Goal: Task Accomplishment & Management: Manage account settings

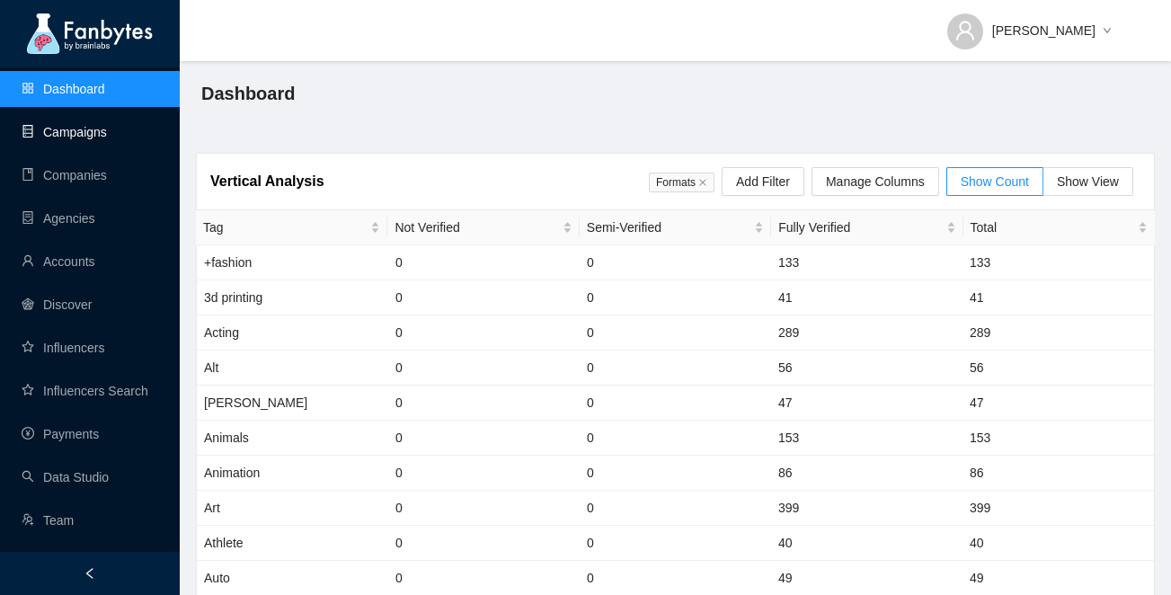
click at [94, 127] on link "Campaigns" at bounding box center [64, 132] width 85 height 14
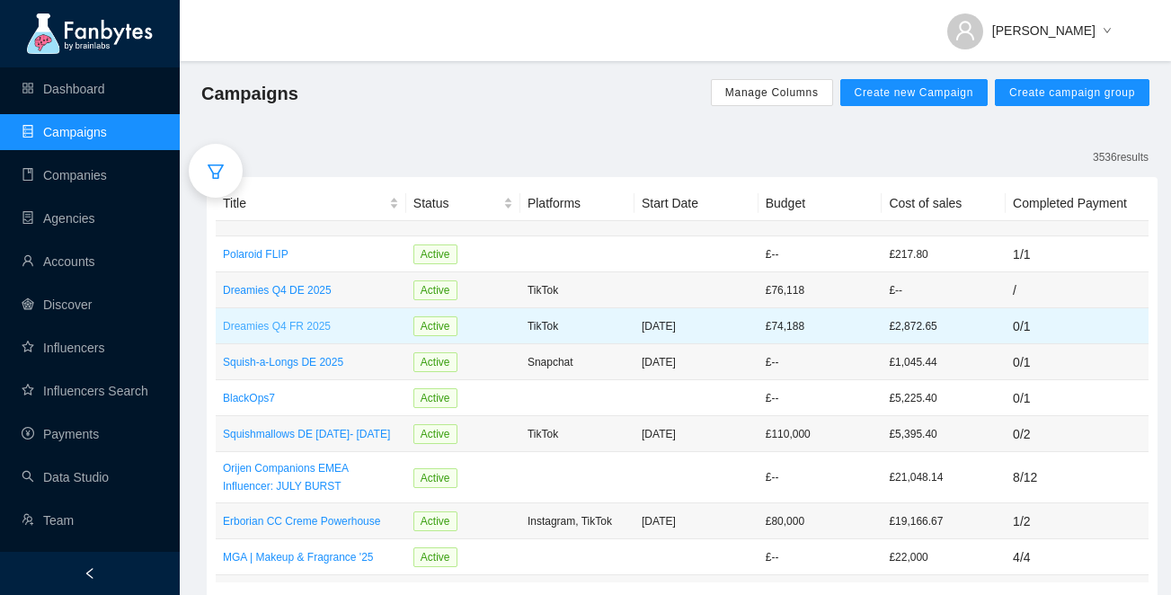
click at [349, 327] on p "Dreamies Q4 FR 2025" at bounding box center [311, 326] width 176 height 18
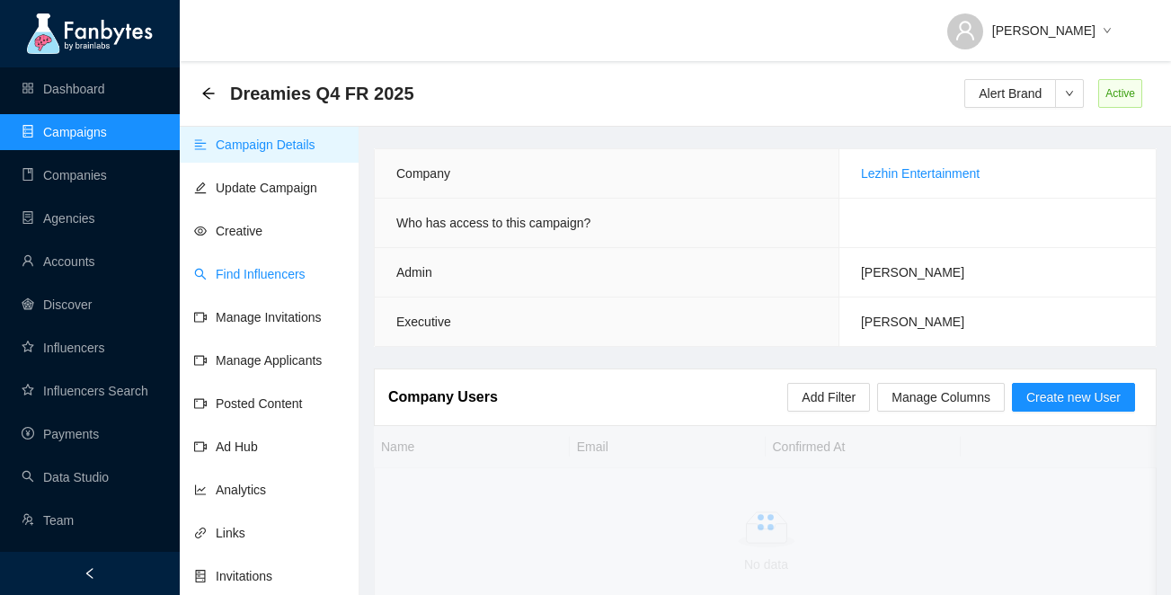
click at [261, 267] on link "Find Influencers" at bounding box center [249, 274] width 111 height 14
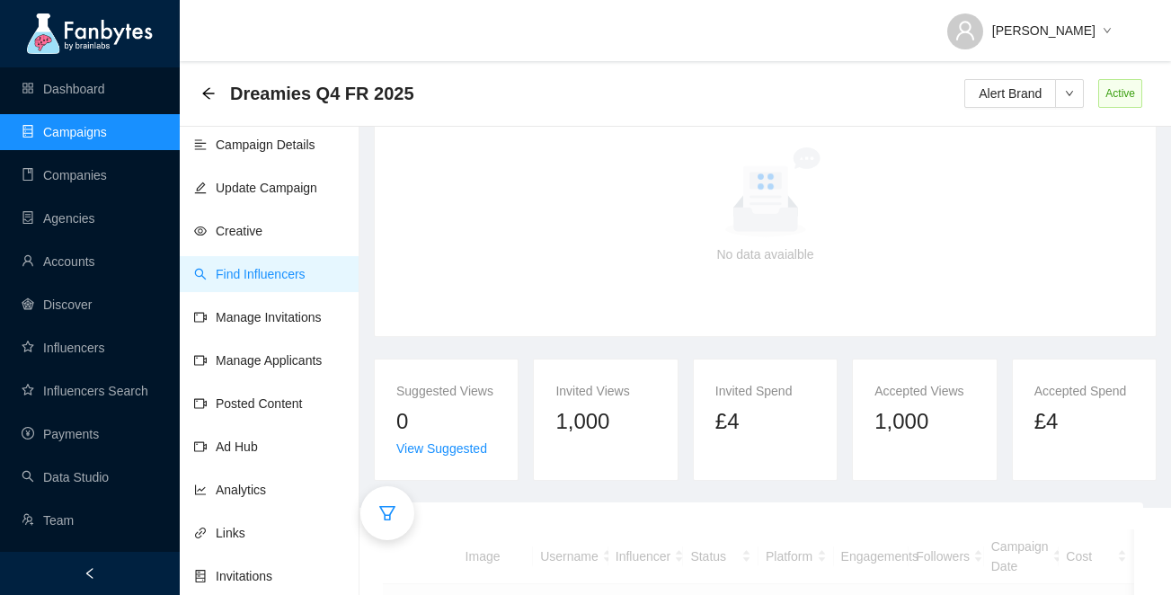
scroll to position [269, 0]
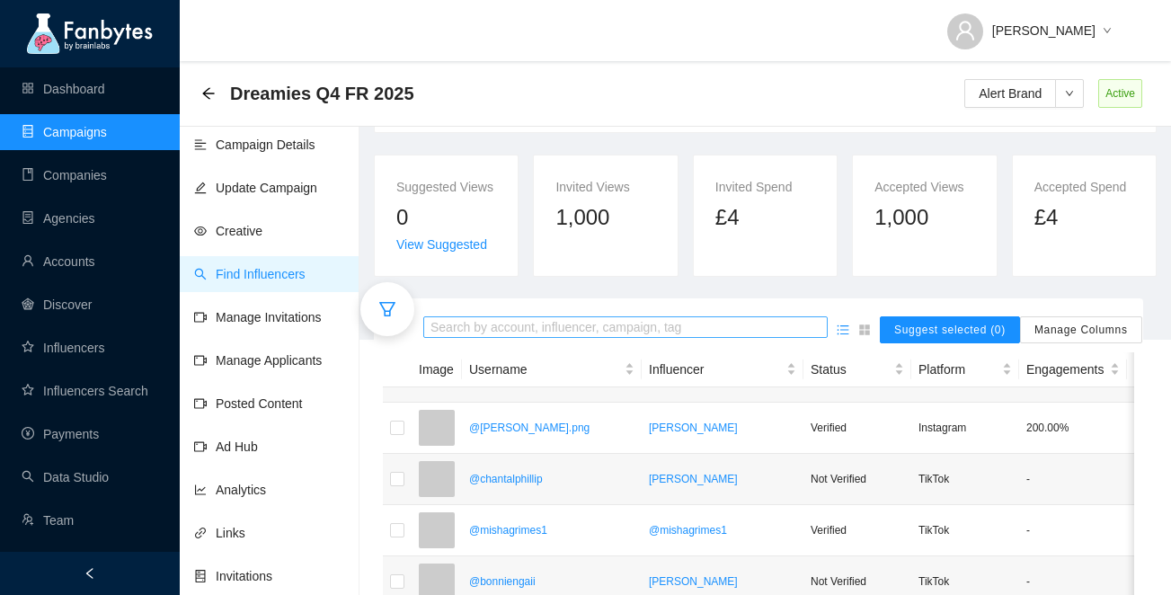
click at [453, 338] on input "search" at bounding box center [625, 328] width 390 height 20
click at [442, 338] on input "**********" at bounding box center [625, 328] width 390 height 20
type input "**********"
click at [541, 338] on input "**********" at bounding box center [625, 328] width 390 height 20
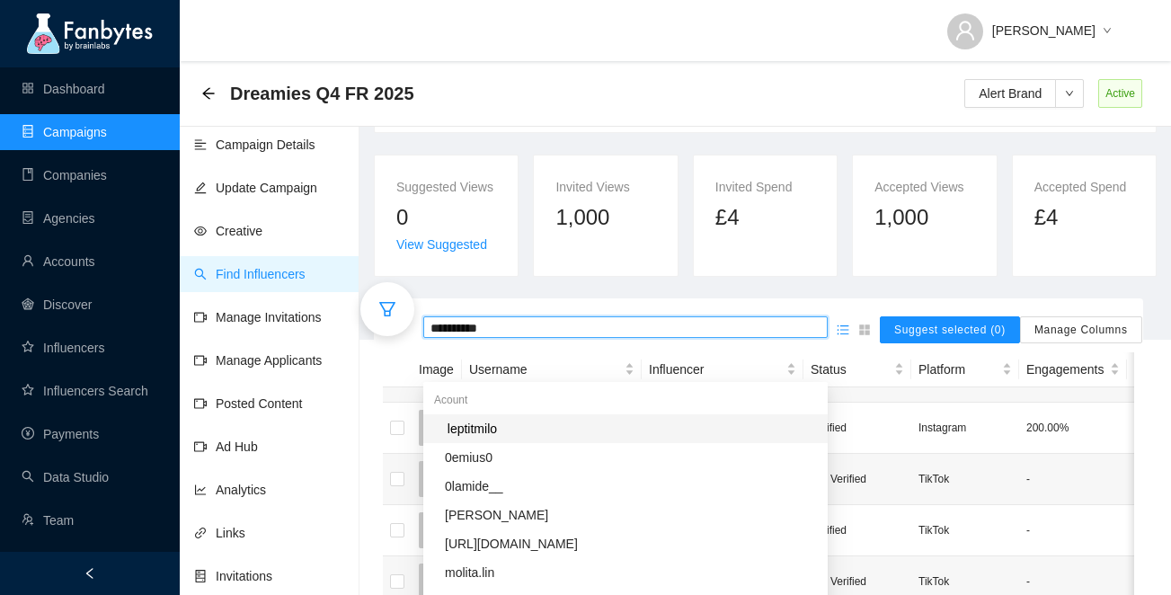
click at [485, 419] on mark "leptitmilo" at bounding box center [472, 429] width 55 height 20
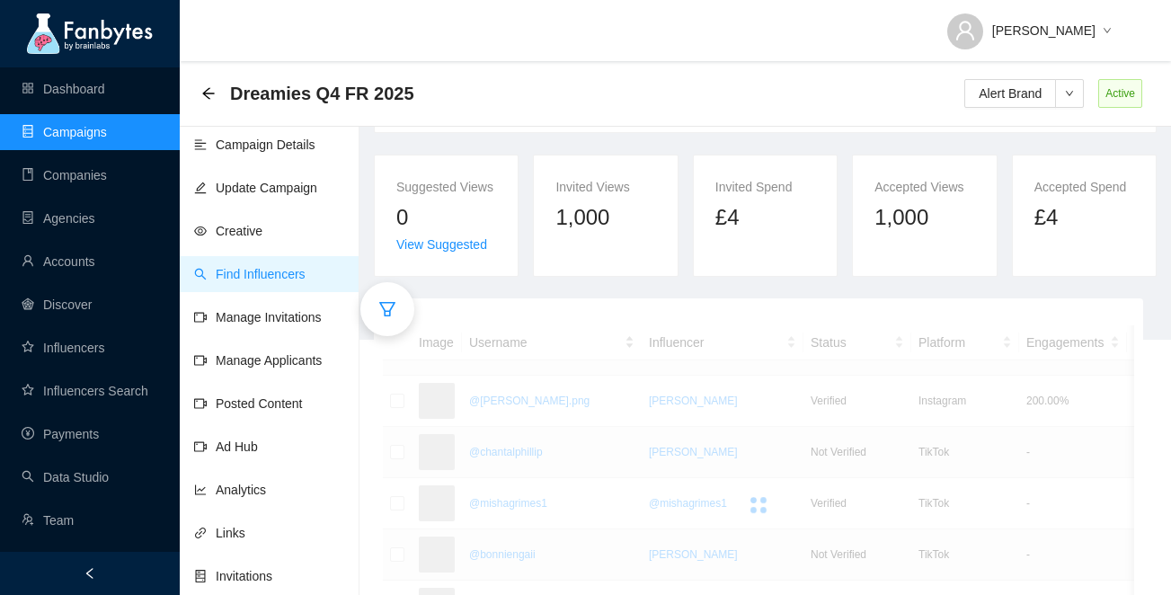
scroll to position [252, 0]
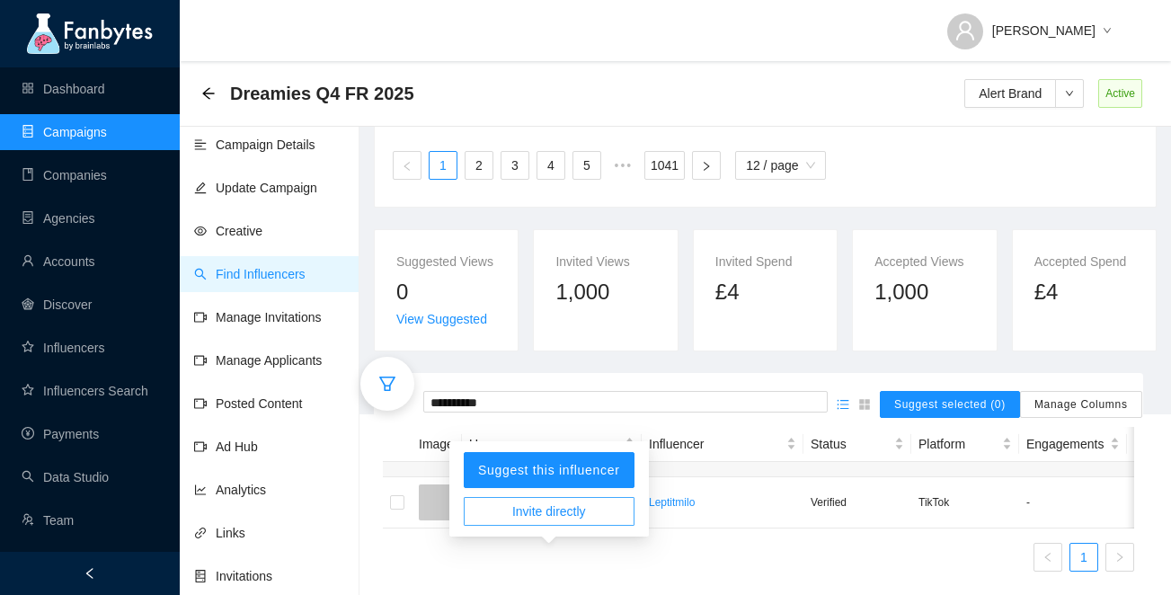
click at [536, 501] on span "Invite directly" at bounding box center [549, 511] width 74 height 20
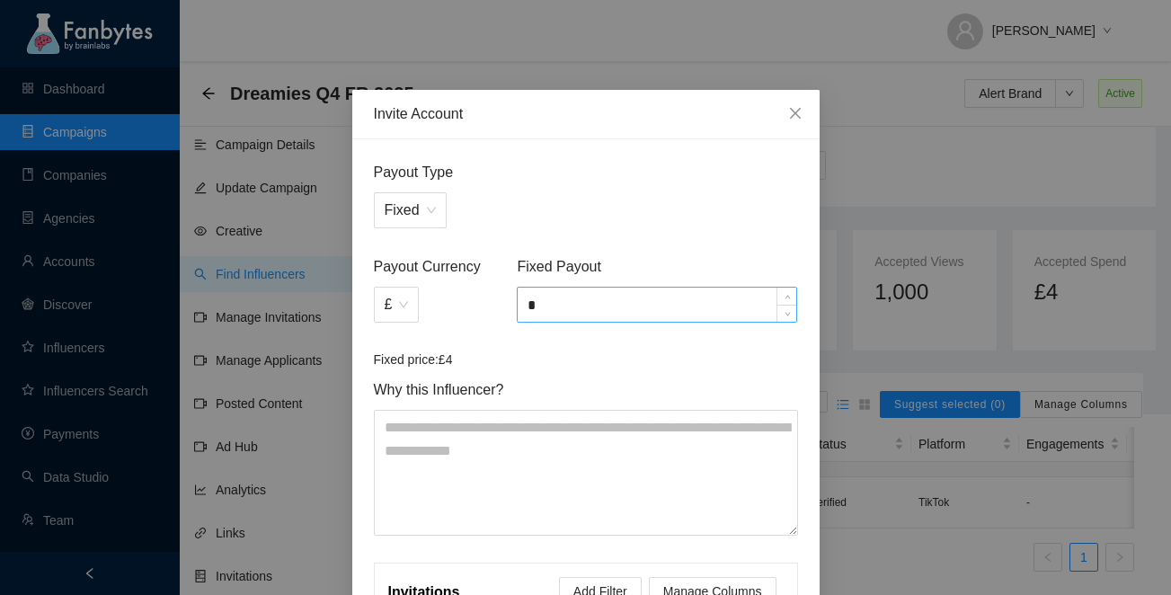
click at [615, 314] on input "*" at bounding box center [657, 305] width 279 height 34
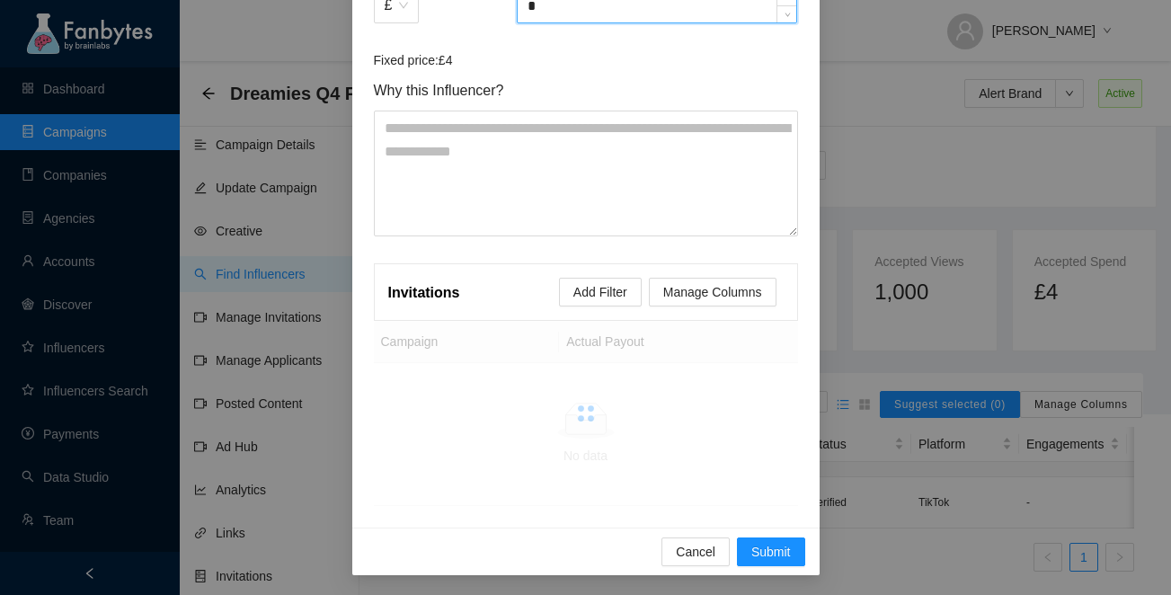
scroll to position [301, 0]
type input "*"
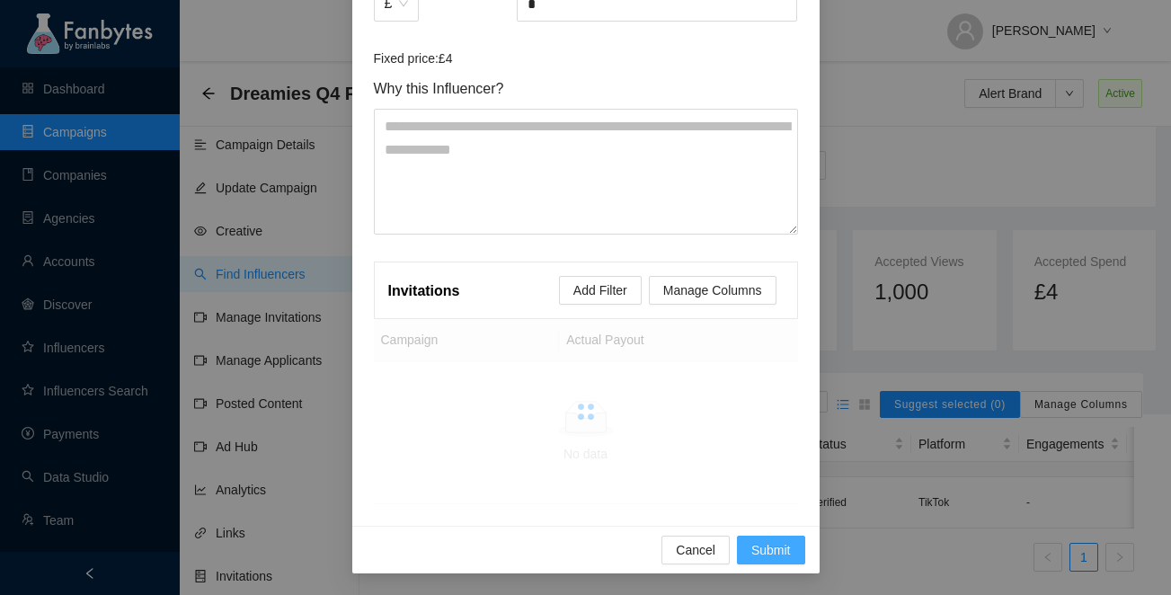
click at [771, 552] on span "Submit" at bounding box center [771, 550] width 40 height 20
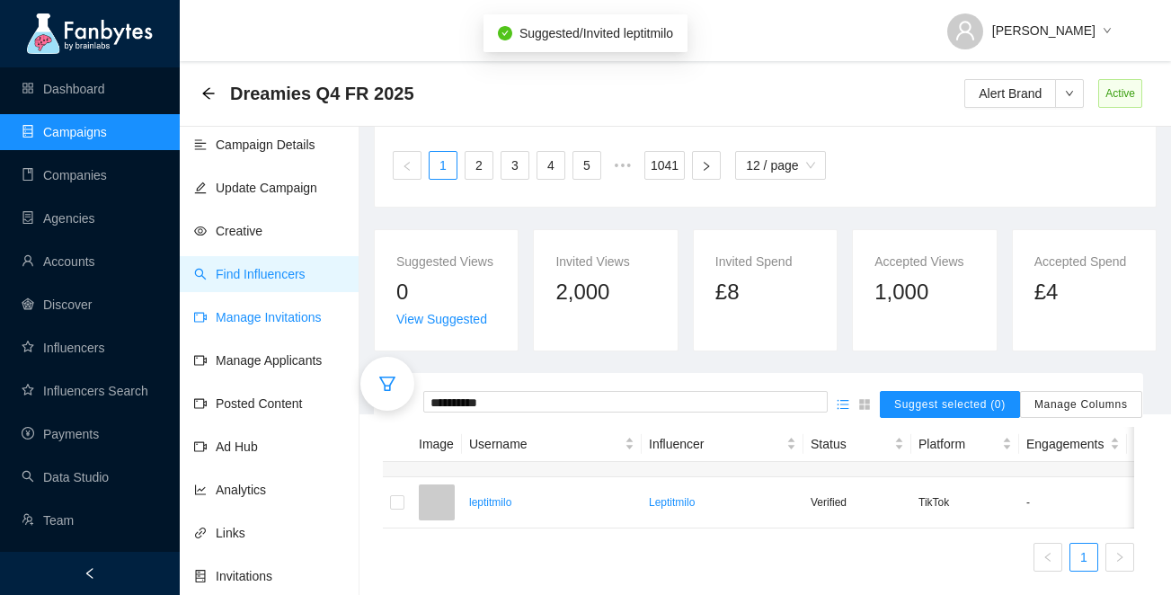
click at [277, 314] on link "Manage Invitations" at bounding box center [258, 317] width 128 height 14
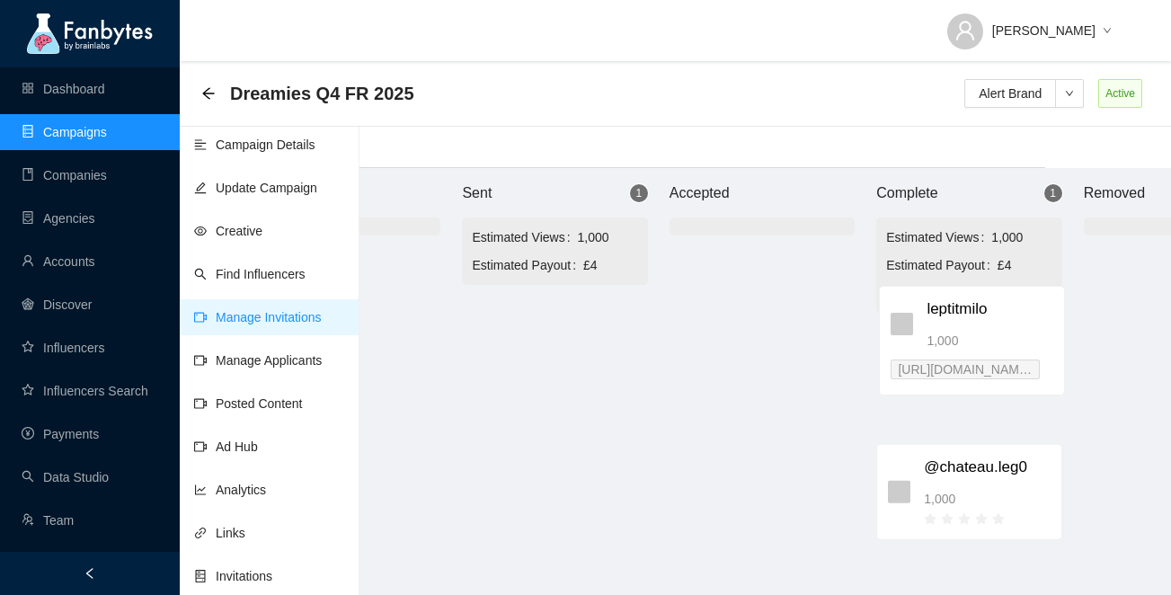
drag, startPoint x: 642, startPoint y: 341, endPoint x: 942, endPoint y: 320, distance: 300.8
click at [942, 320] on div "Brand Approved Sent 1 Estimated Views 1,000 Estimated Payout £4 leptitmilo 1,00…" at bounding box center [762, 381] width 1078 height 427
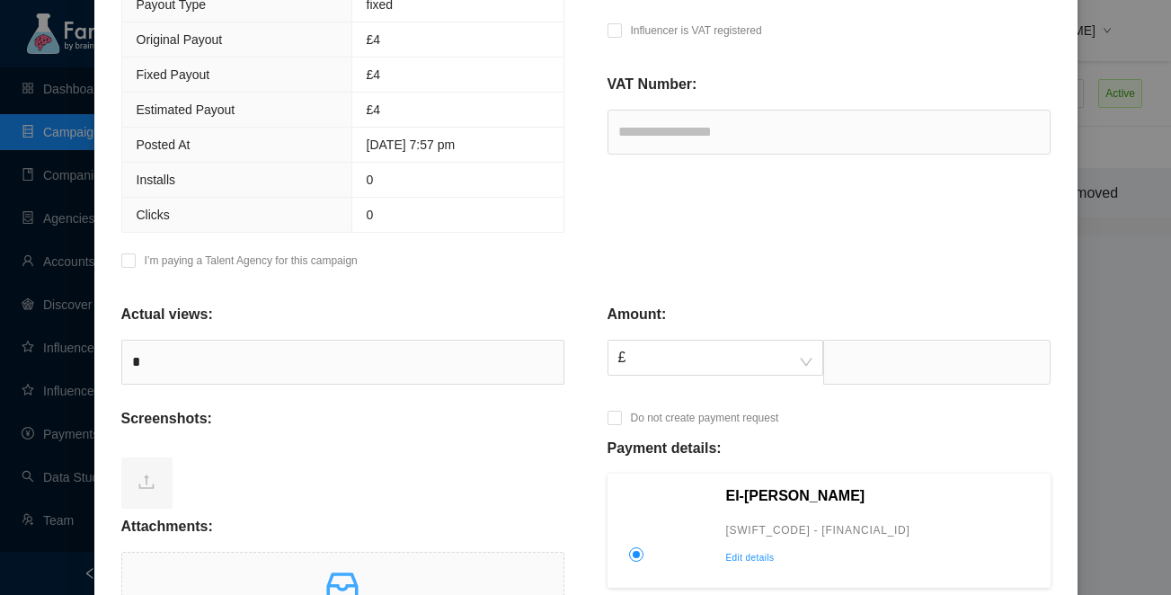
scroll to position [474, 0]
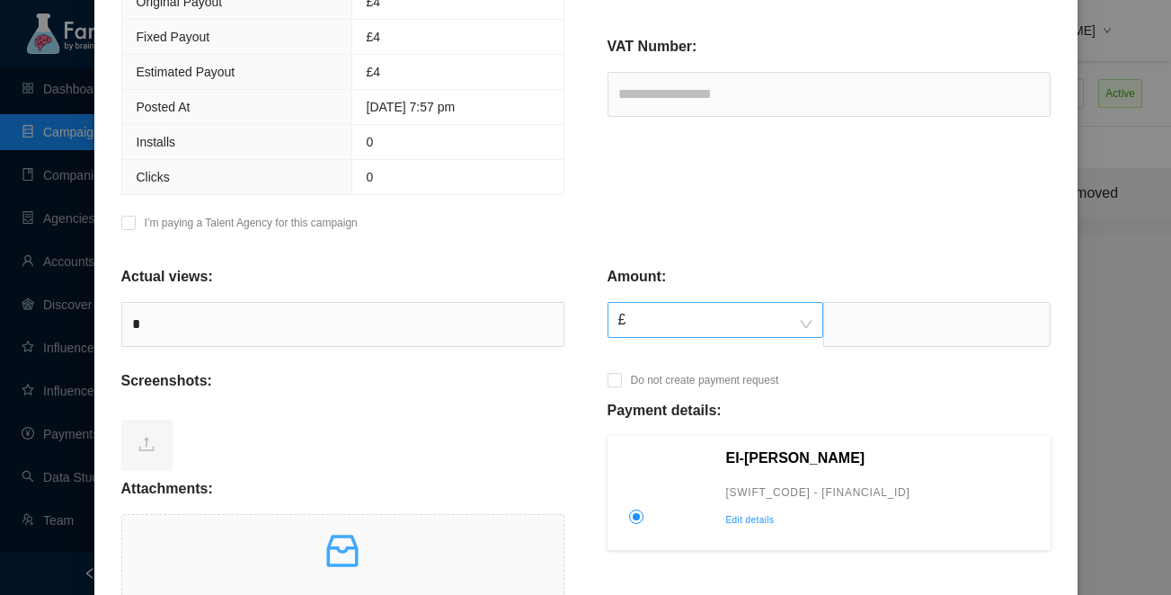
click at [691, 334] on span "£" at bounding box center [715, 320] width 194 height 34
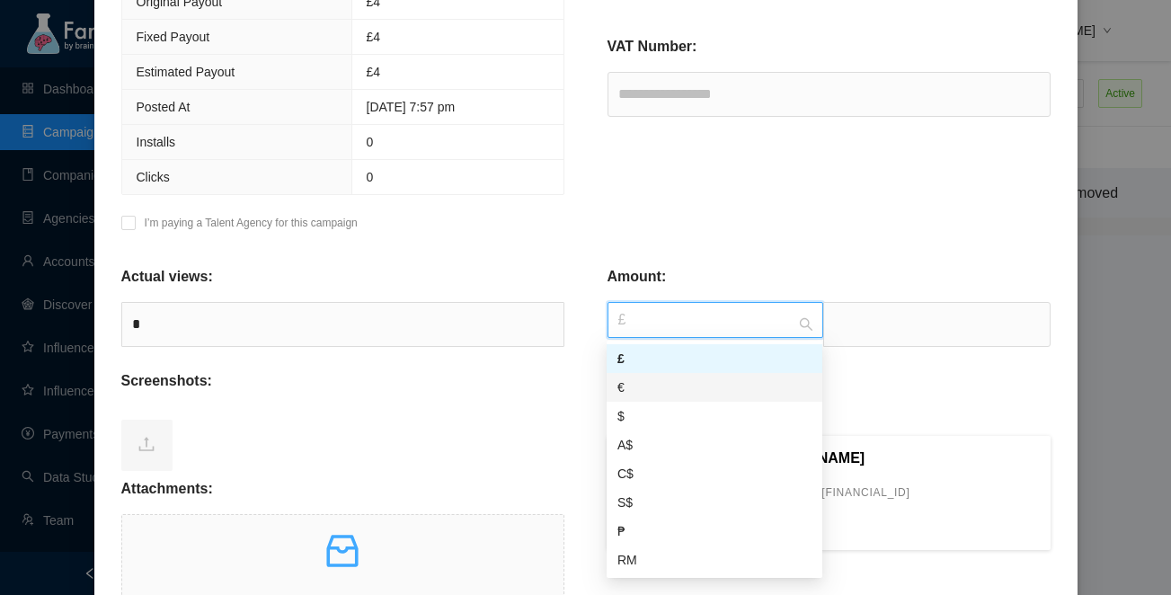
click at [666, 388] on div "€" at bounding box center [714, 387] width 194 height 20
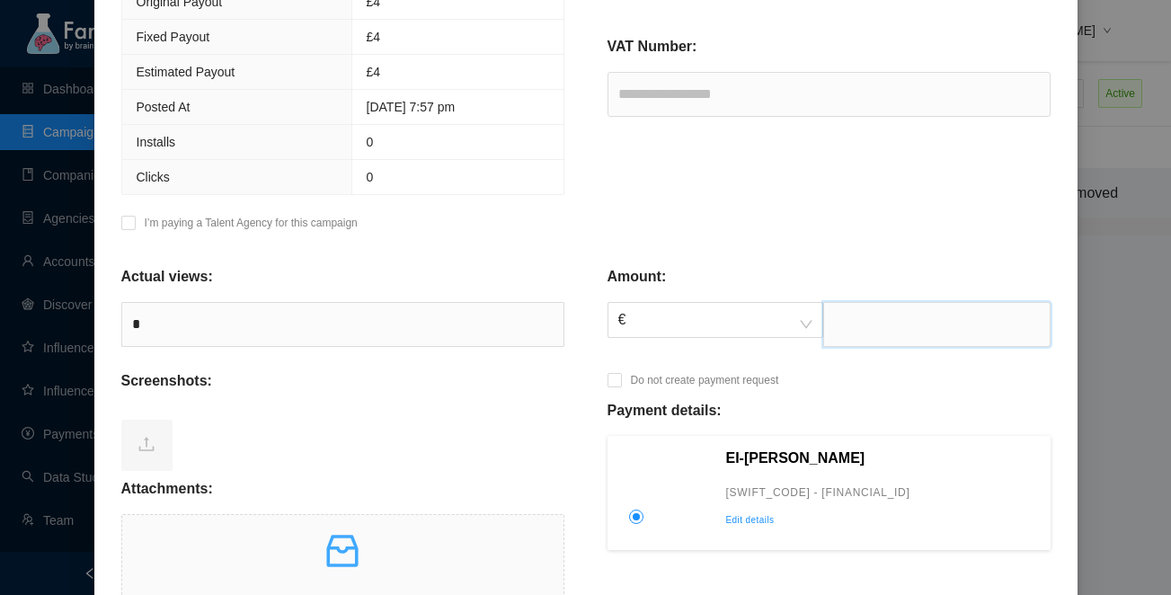
click at [840, 328] on input "text" at bounding box center [936, 324] width 227 height 45
click at [903, 319] on input "****" at bounding box center [936, 324] width 227 height 45
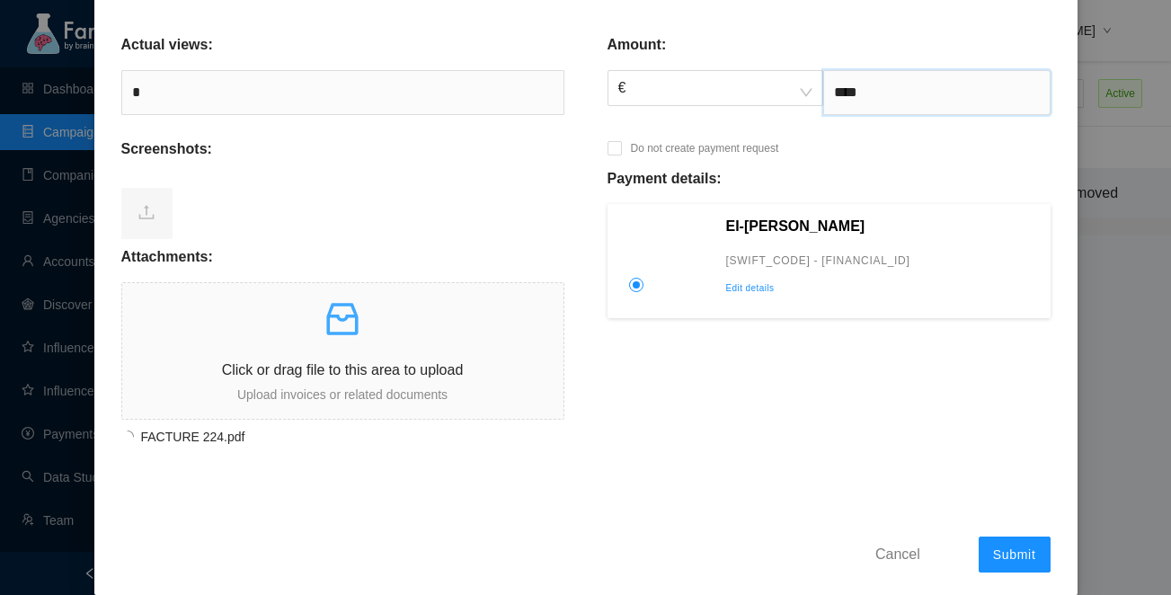
scroll to position [728, 0]
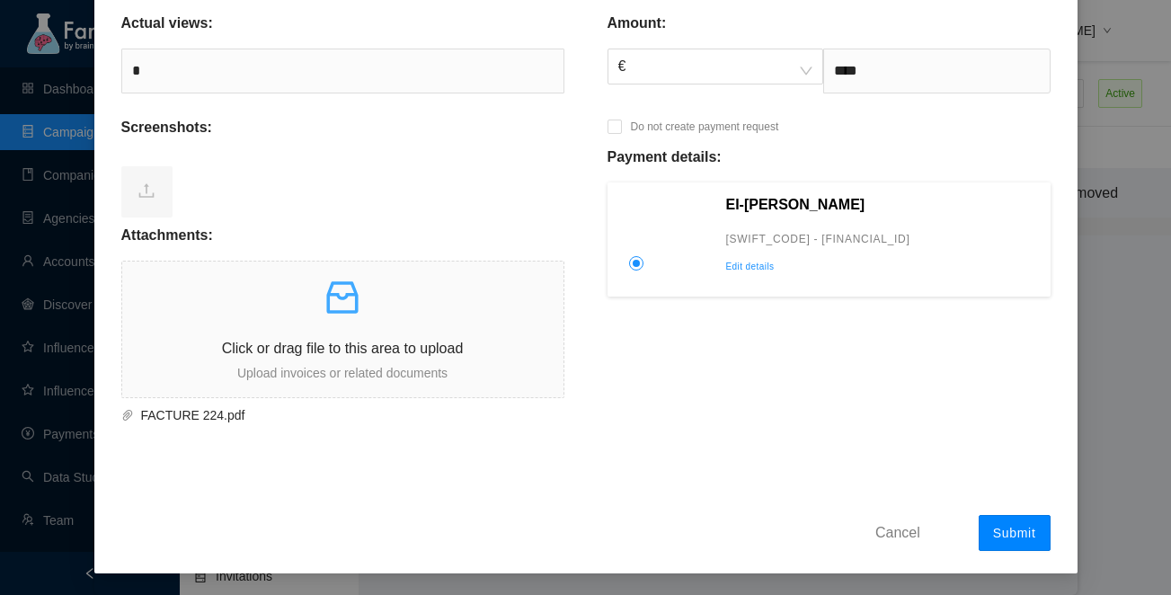
click at [993, 526] on span "Submit" at bounding box center [1014, 533] width 43 height 14
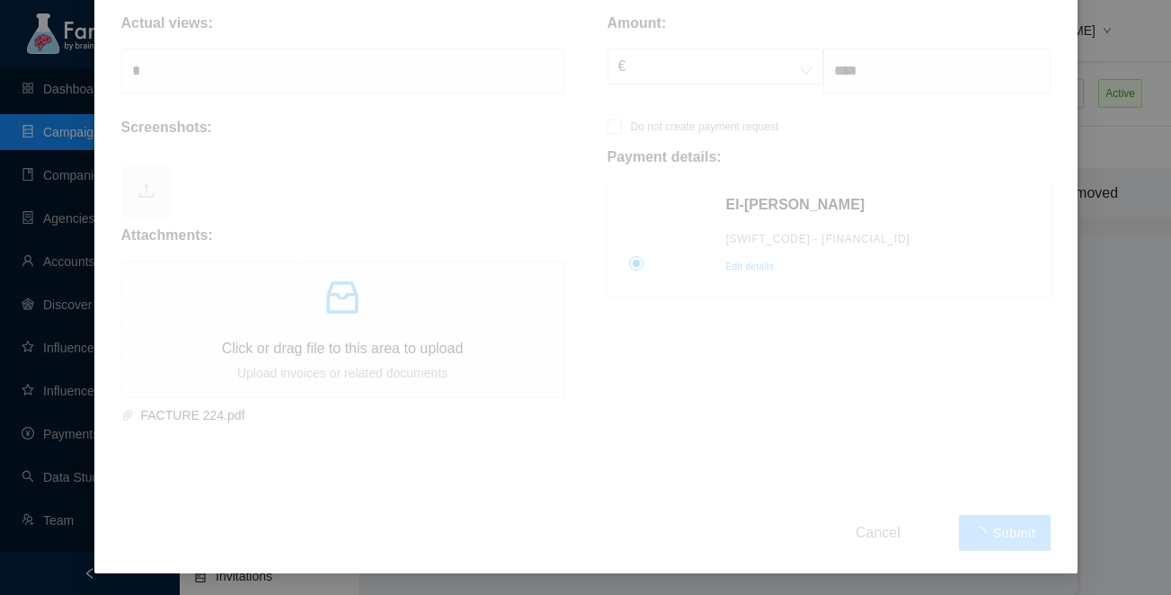
type input "*******"
